Goal: Find specific page/section: Find specific page/section

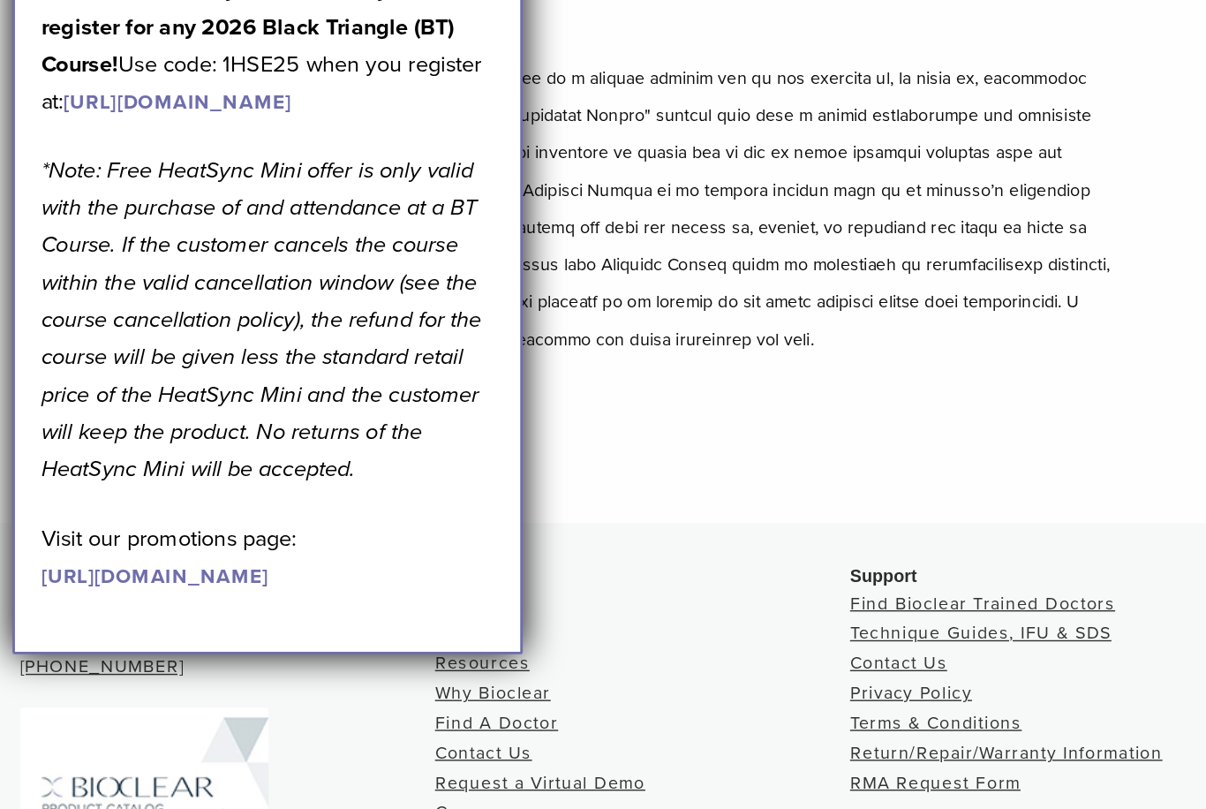
scroll to position [61, 0]
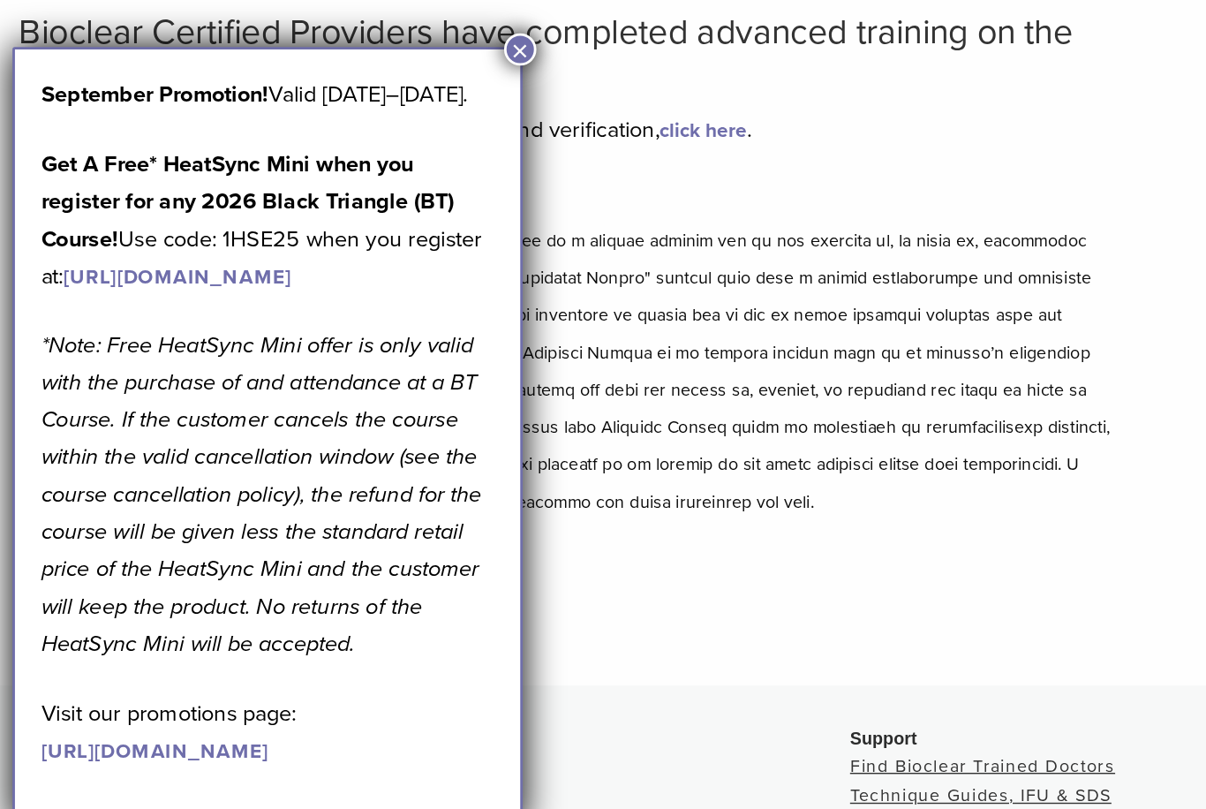
click at [357, 89] on h2 "Bioclear Certified Providers have completed advanced training on the Bioclear M…" at bounding box center [402, 117] width 778 height 56
click at [369, 104] on button "×" at bounding box center [369, 115] width 23 height 23
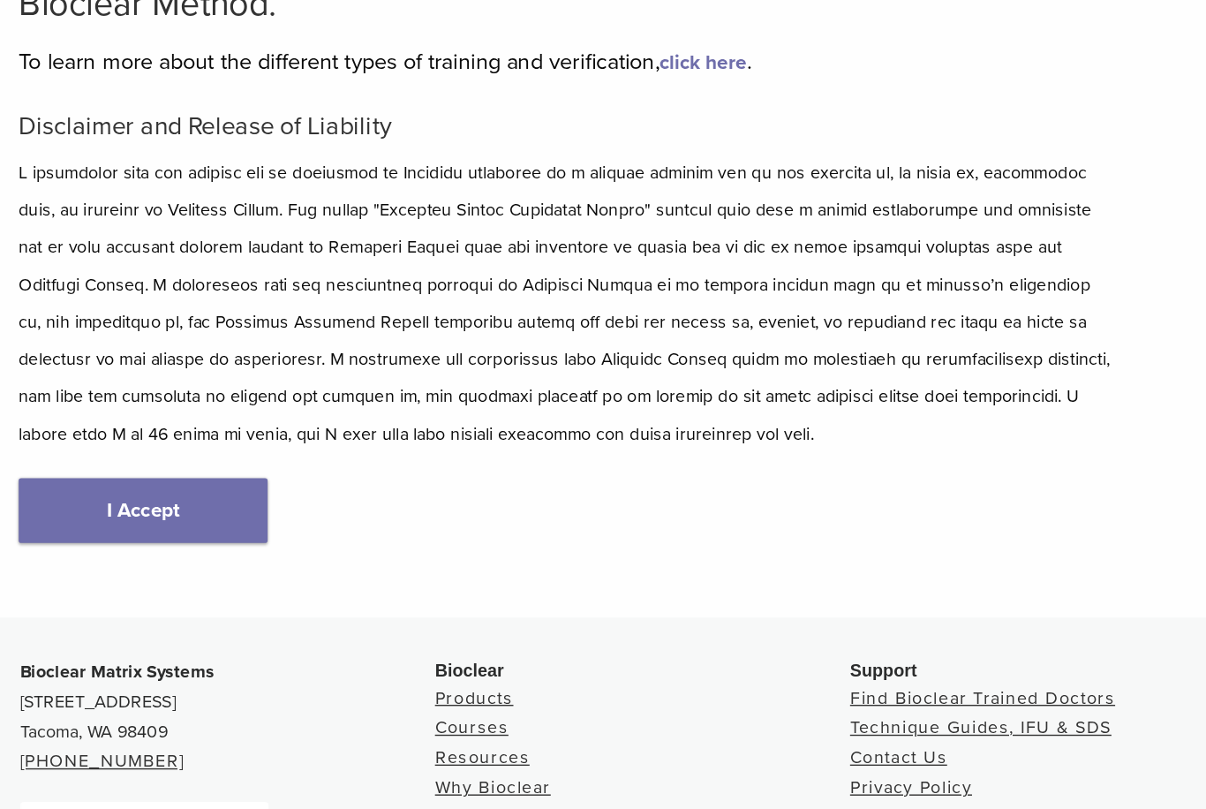
click at [136, 468] on link "I Accept" at bounding box center [101, 491] width 177 height 46
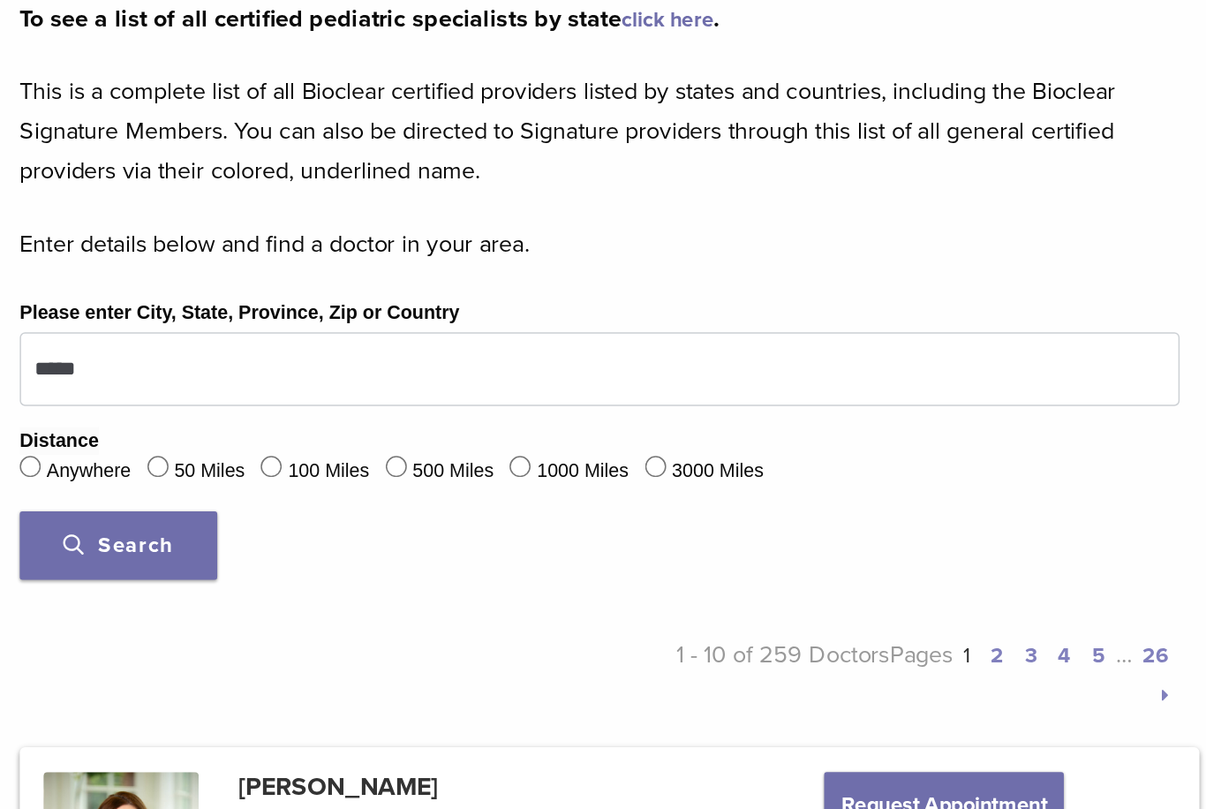
scroll to position [232, 0]
click at [87, 580] on button "Search" at bounding box center [79, 603] width 132 height 46
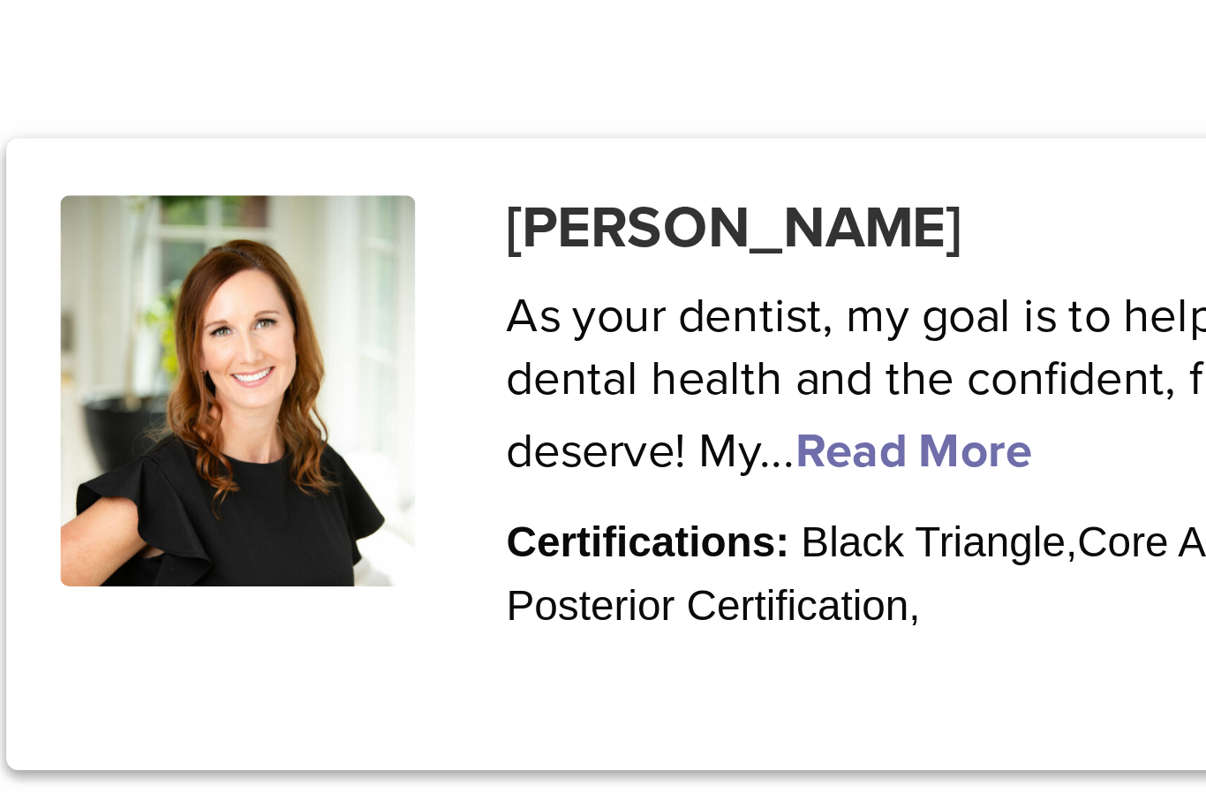
scroll to position [706, 0]
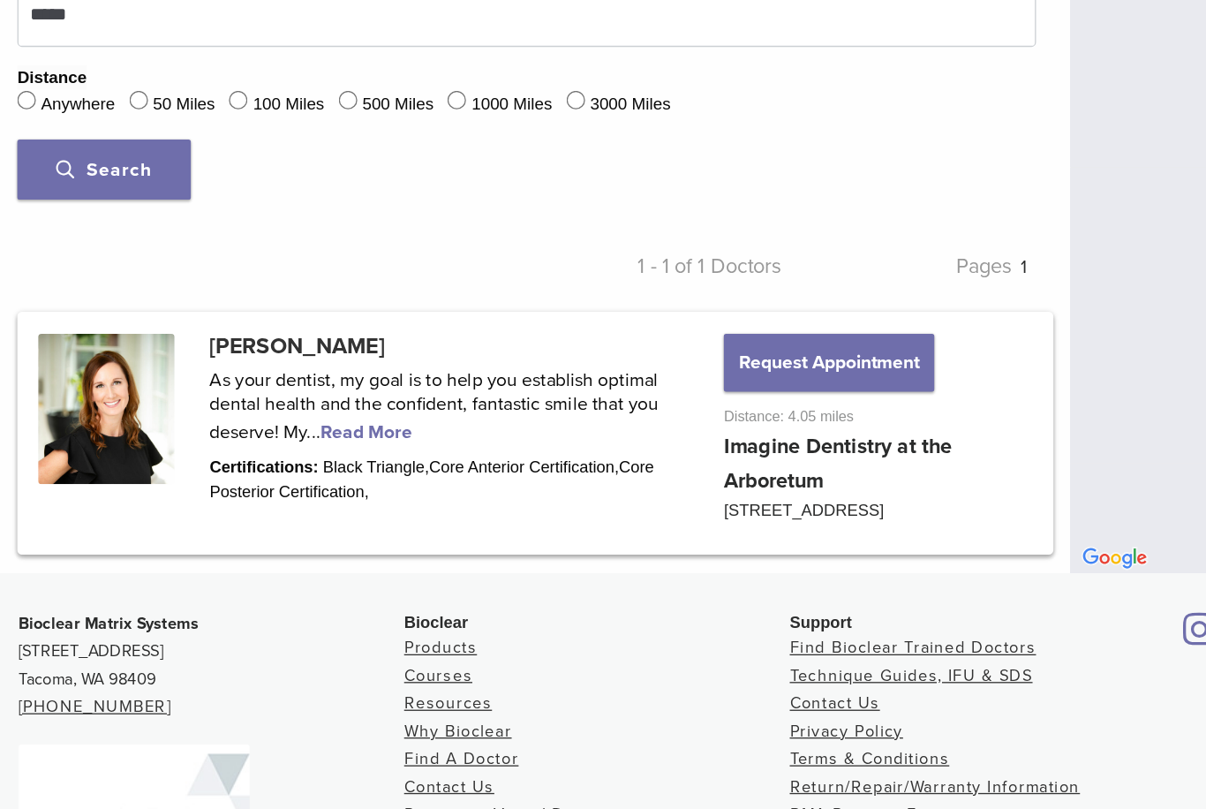
click at [298, 330] on link at bounding box center [409, 330] width 786 height 180
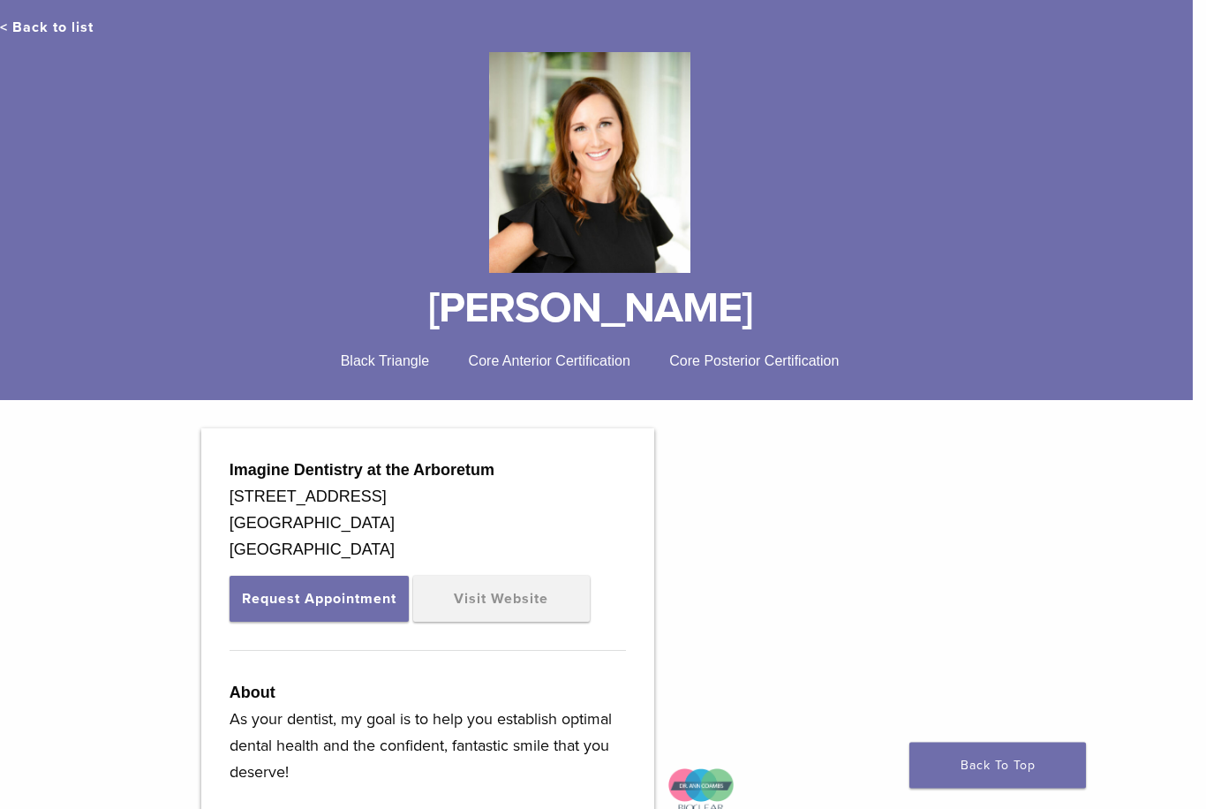
scroll to position [158, 13]
click at [515, 602] on link "Visit Website" at bounding box center [501, 599] width 177 height 46
